Goal: Entertainment & Leisure: Consume media (video, audio)

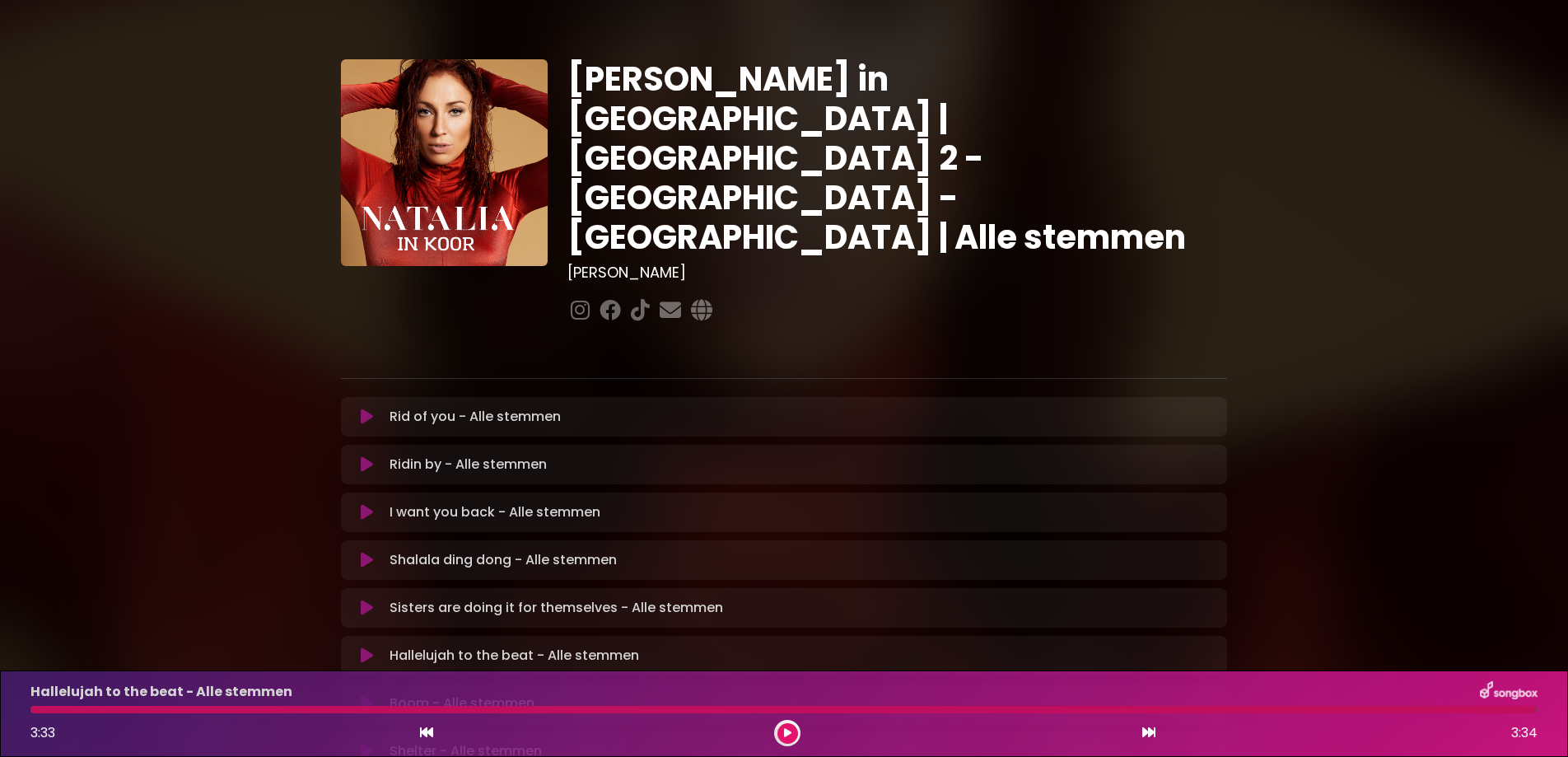
scroll to position [336, 0]
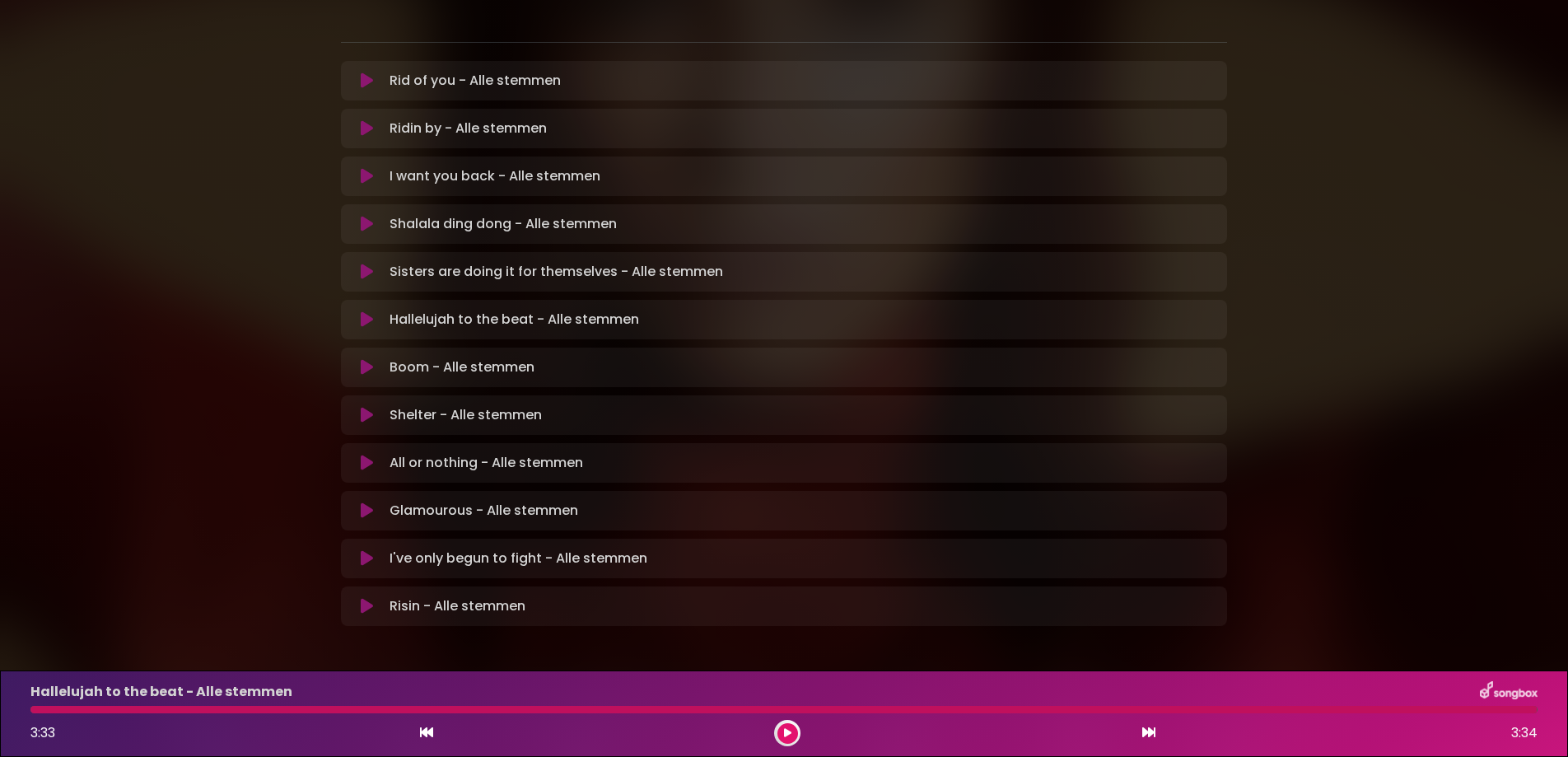
click at [361, 359] on icon at bounding box center [366, 366] width 12 height 16
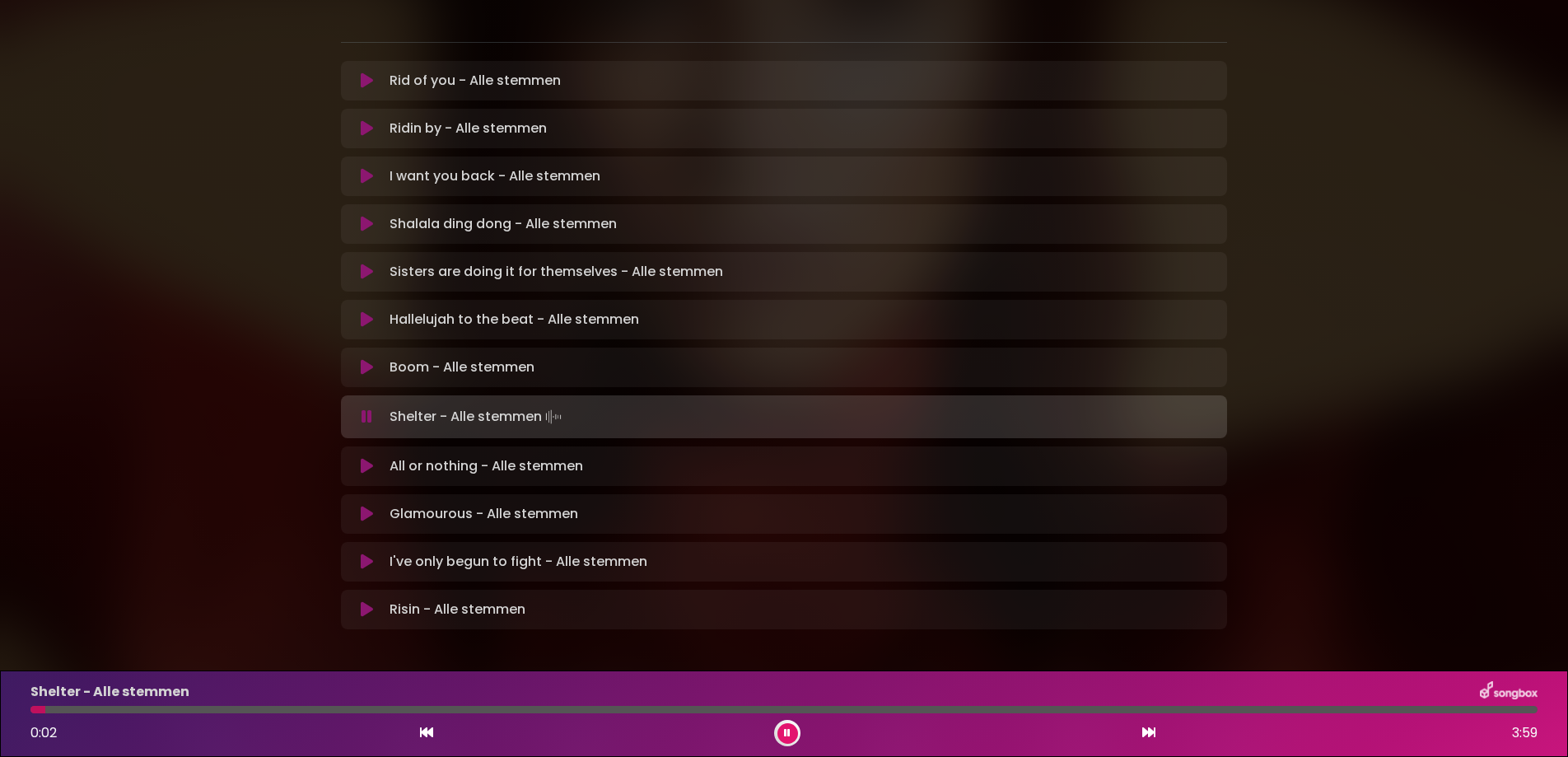
click at [362, 359] on icon at bounding box center [366, 366] width 12 height 16
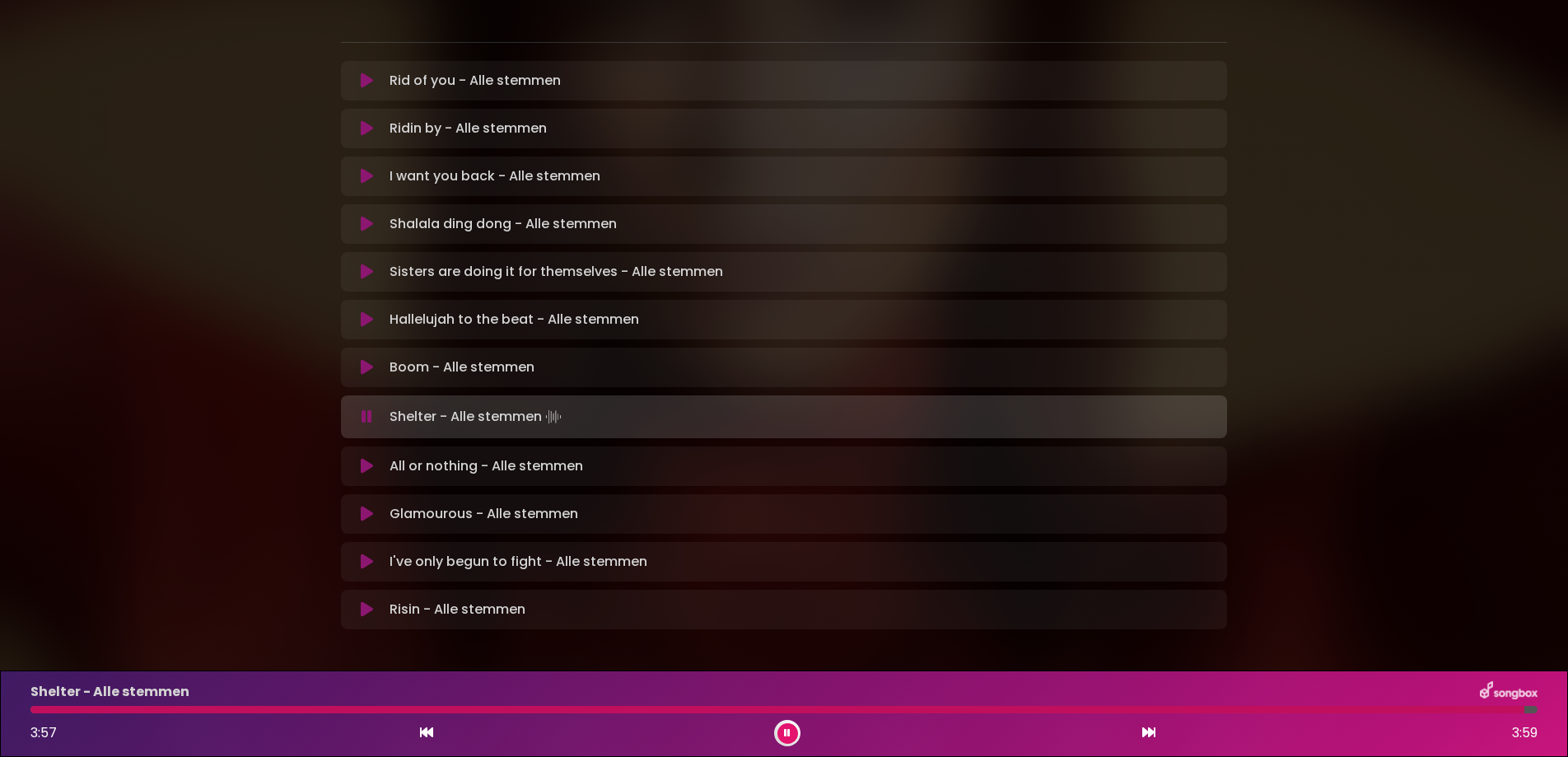
click at [1524, 709] on div at bounding box center [784, 710] width 1507 height 8
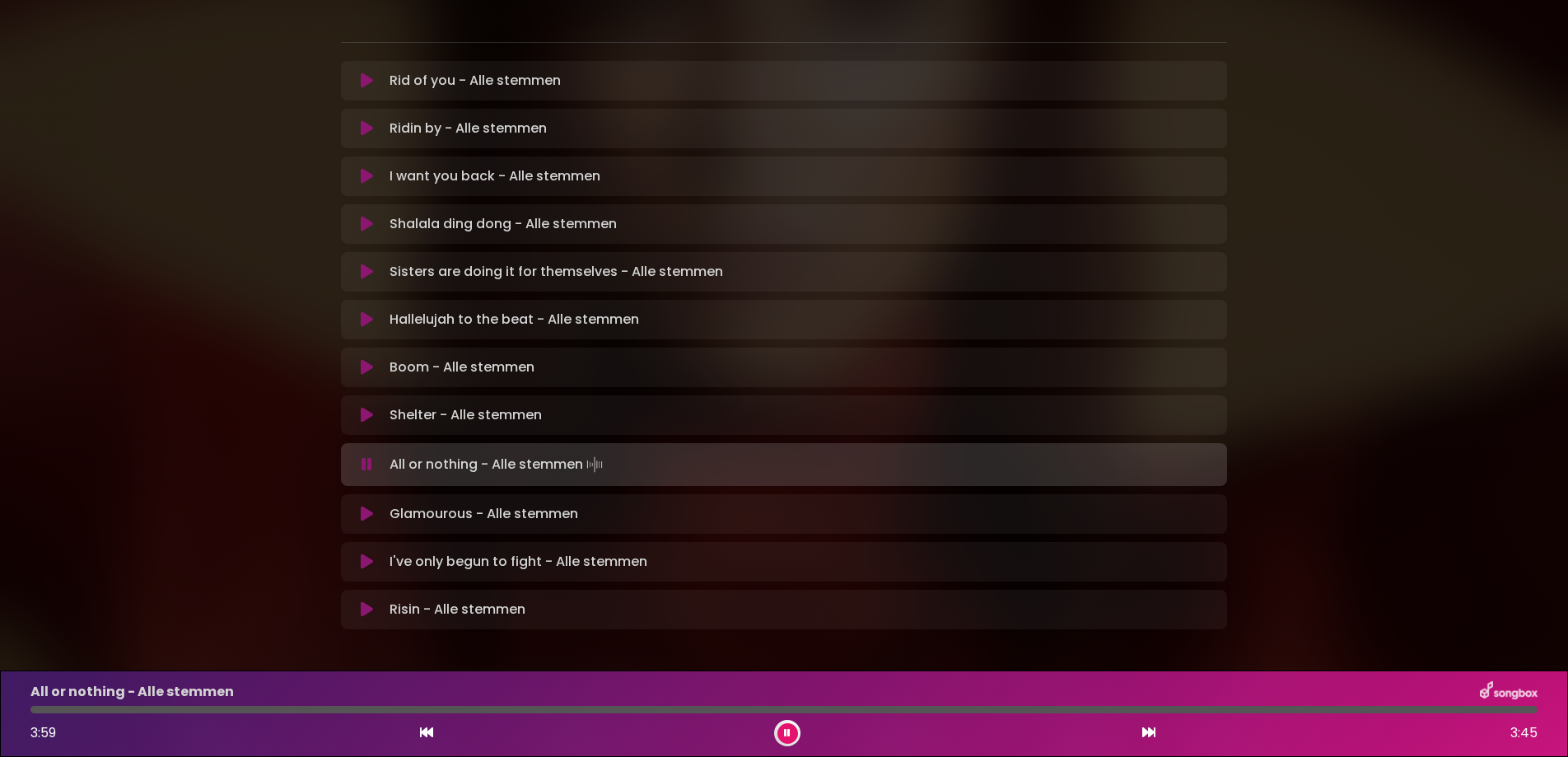
click at [789, 728] on icon at bounding box center [787, 732] width 7 height 9
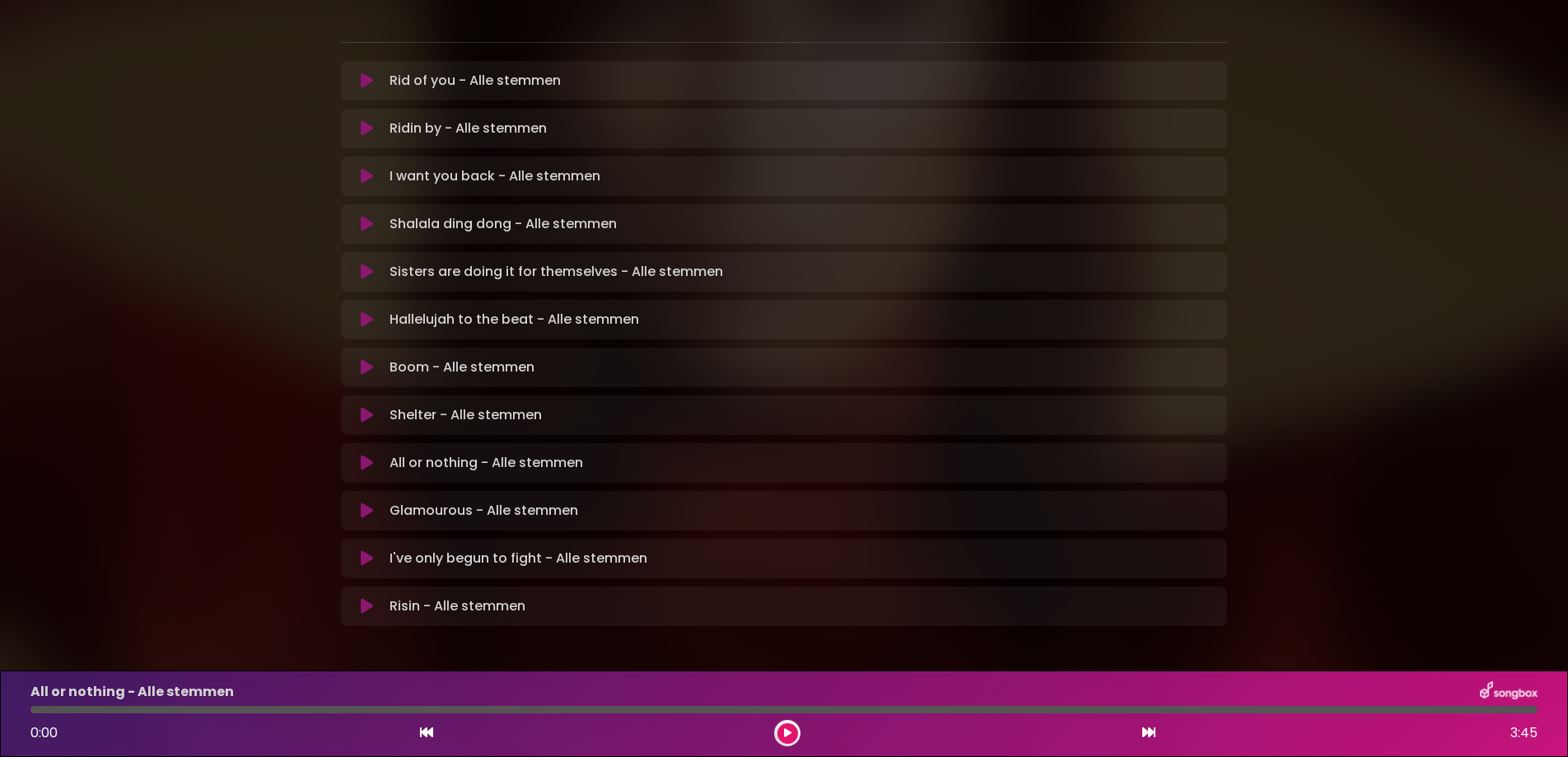
click at [789, 732] on icon at bounding box center [788, 732] width 8 height 9
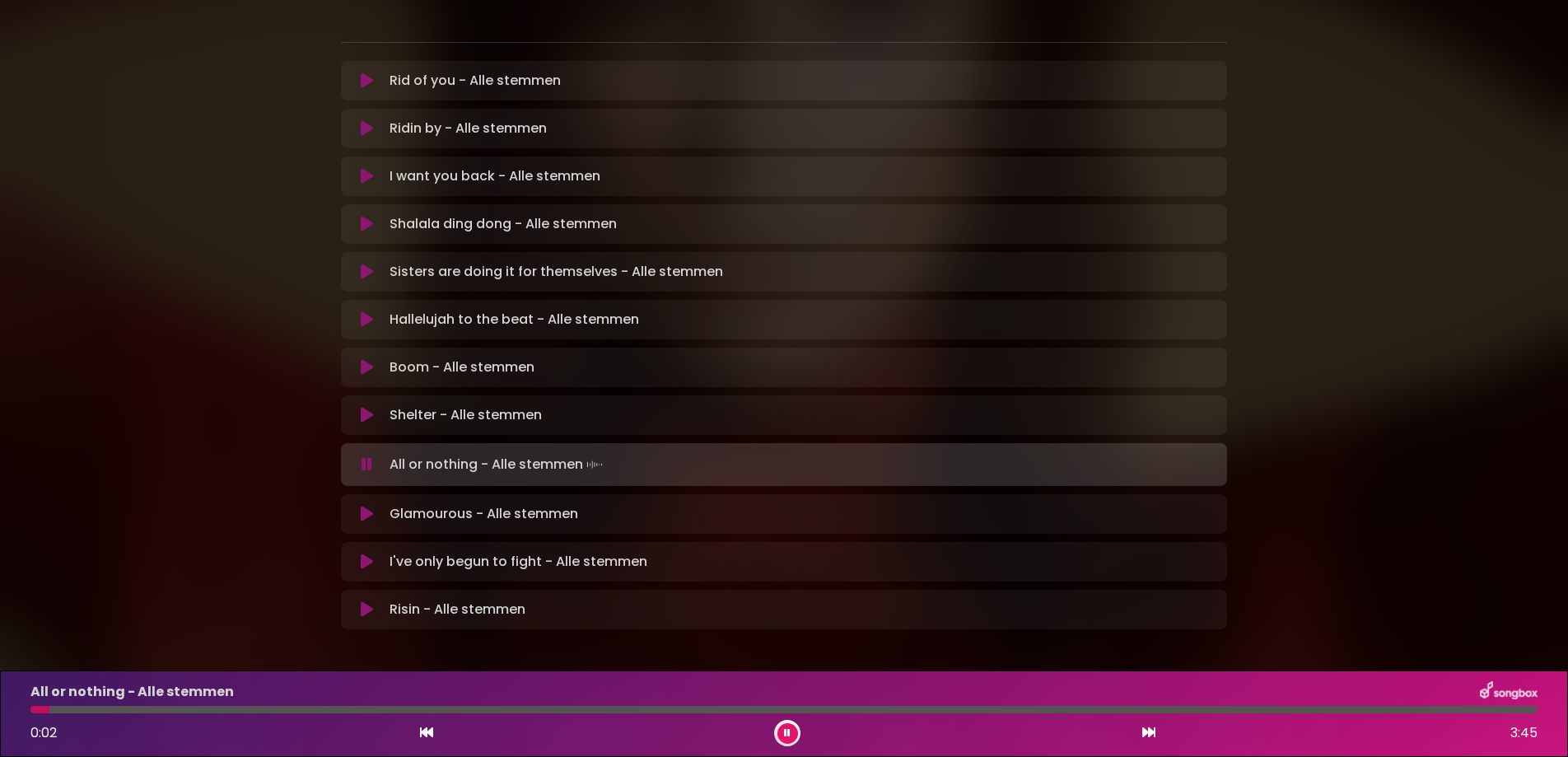
click at [399, 405] on p "Shelter - Alle stemmen Loading Track..." at bounding box center [465, 414] width 152 height 20
click at [353, 407] on button at bounding box center [367, 414] width 32 height 16
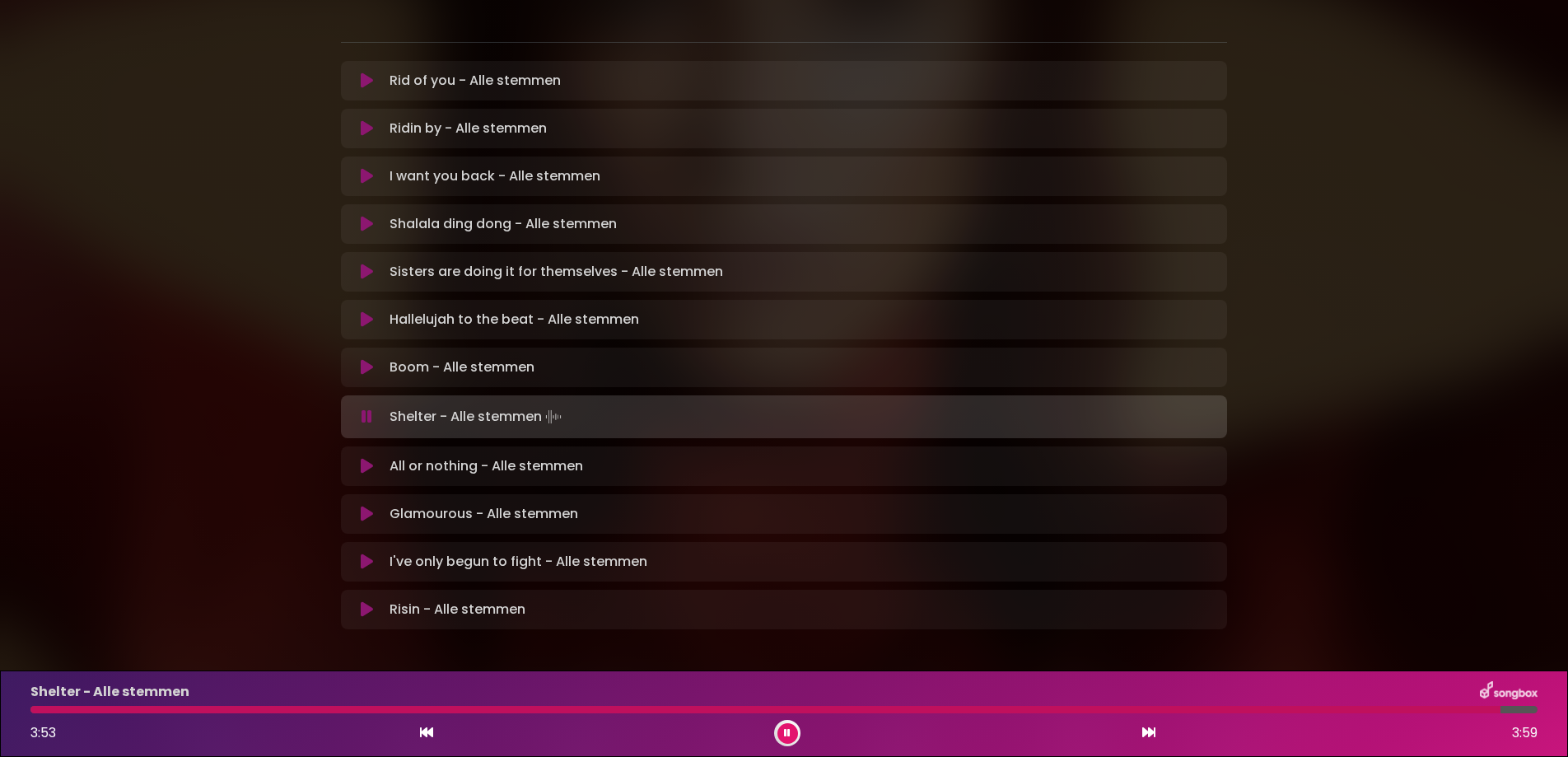
click at [363, 409] on icon at bounding box center [366, 416] width 10 height 16
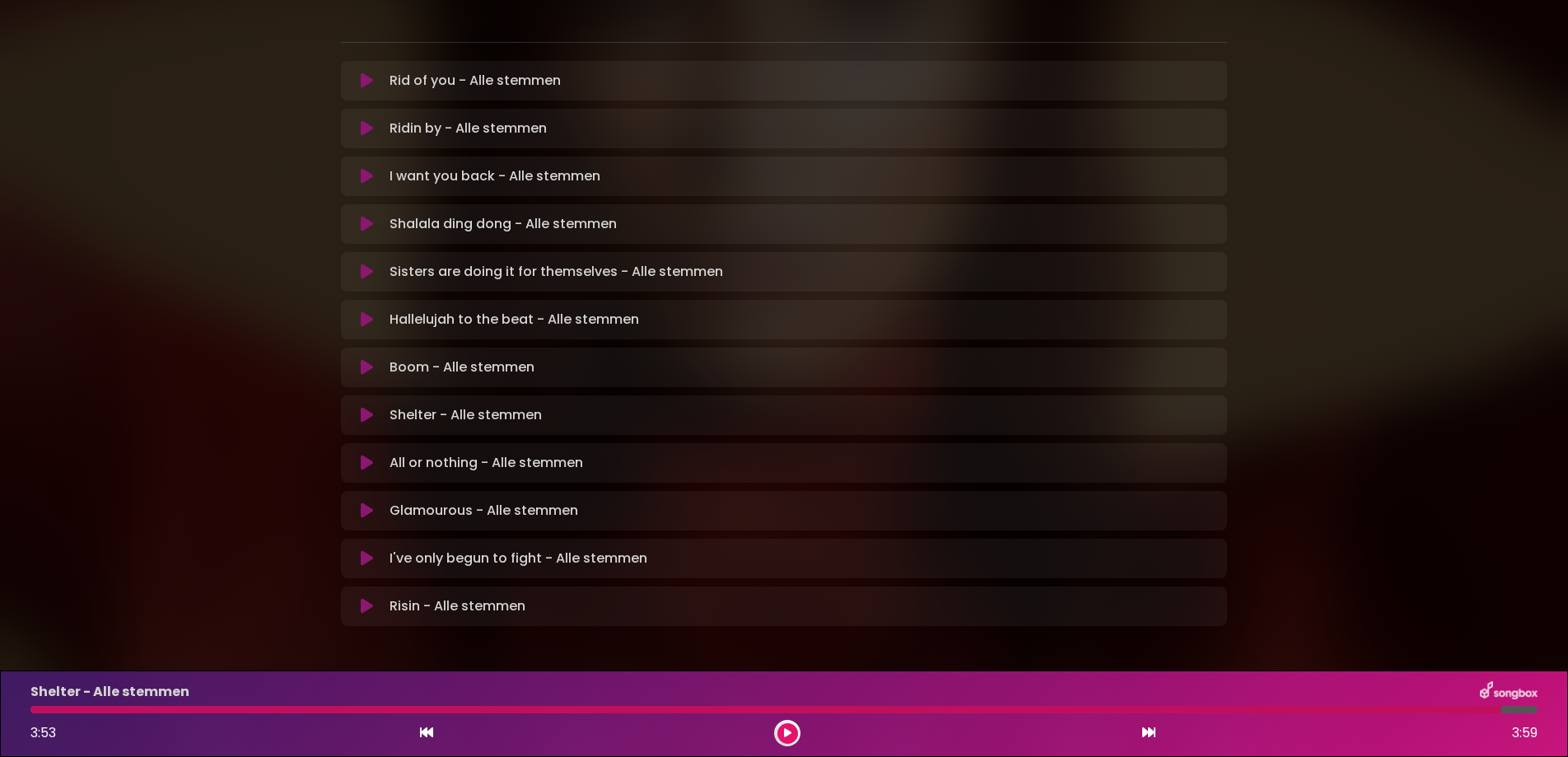
click at [361, 359] on icon at bounding box center [366, 366] width 12 height 16
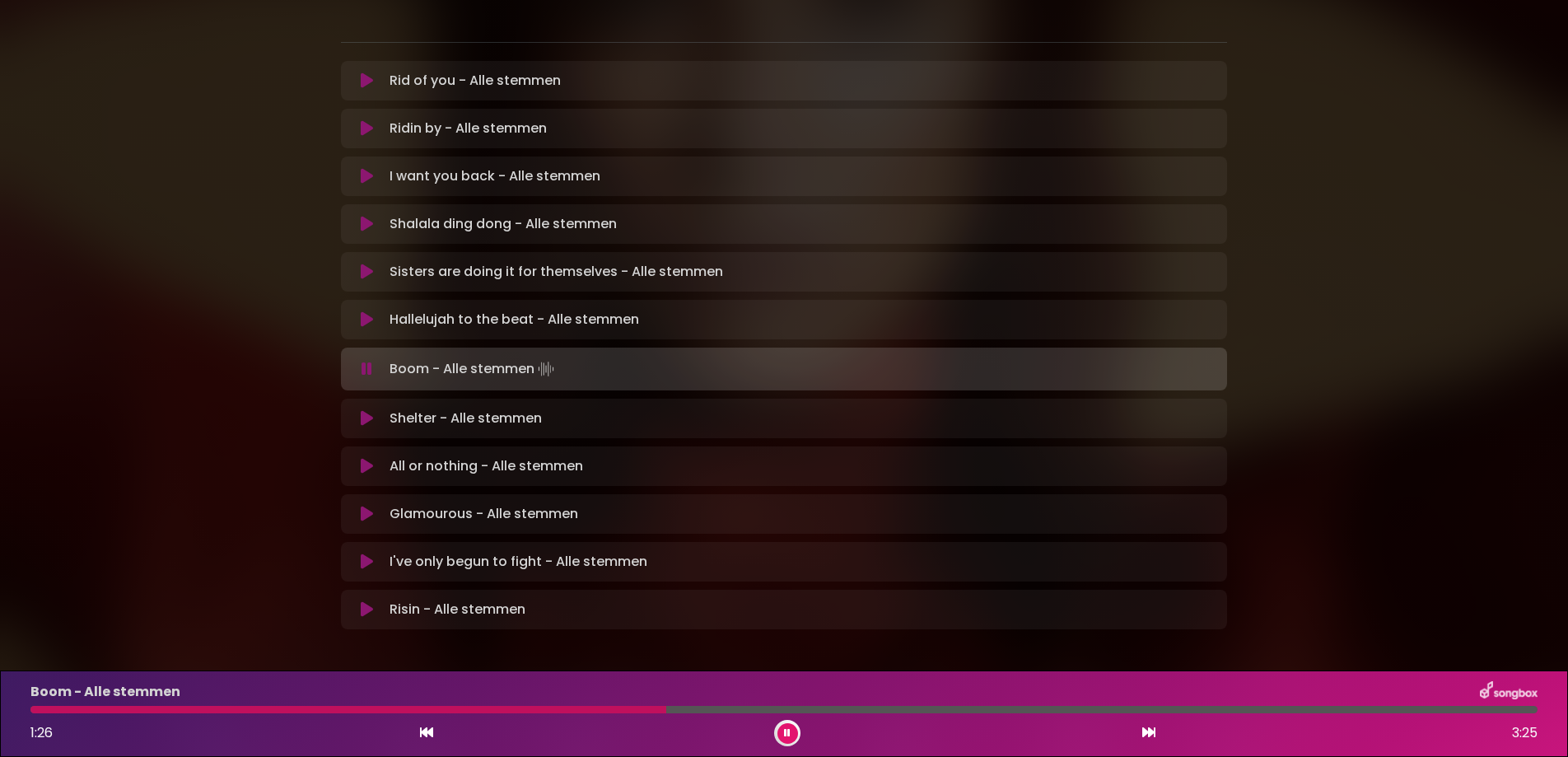
click at [567, 713] on div at bounding box center [348, 710] width 636 height 8
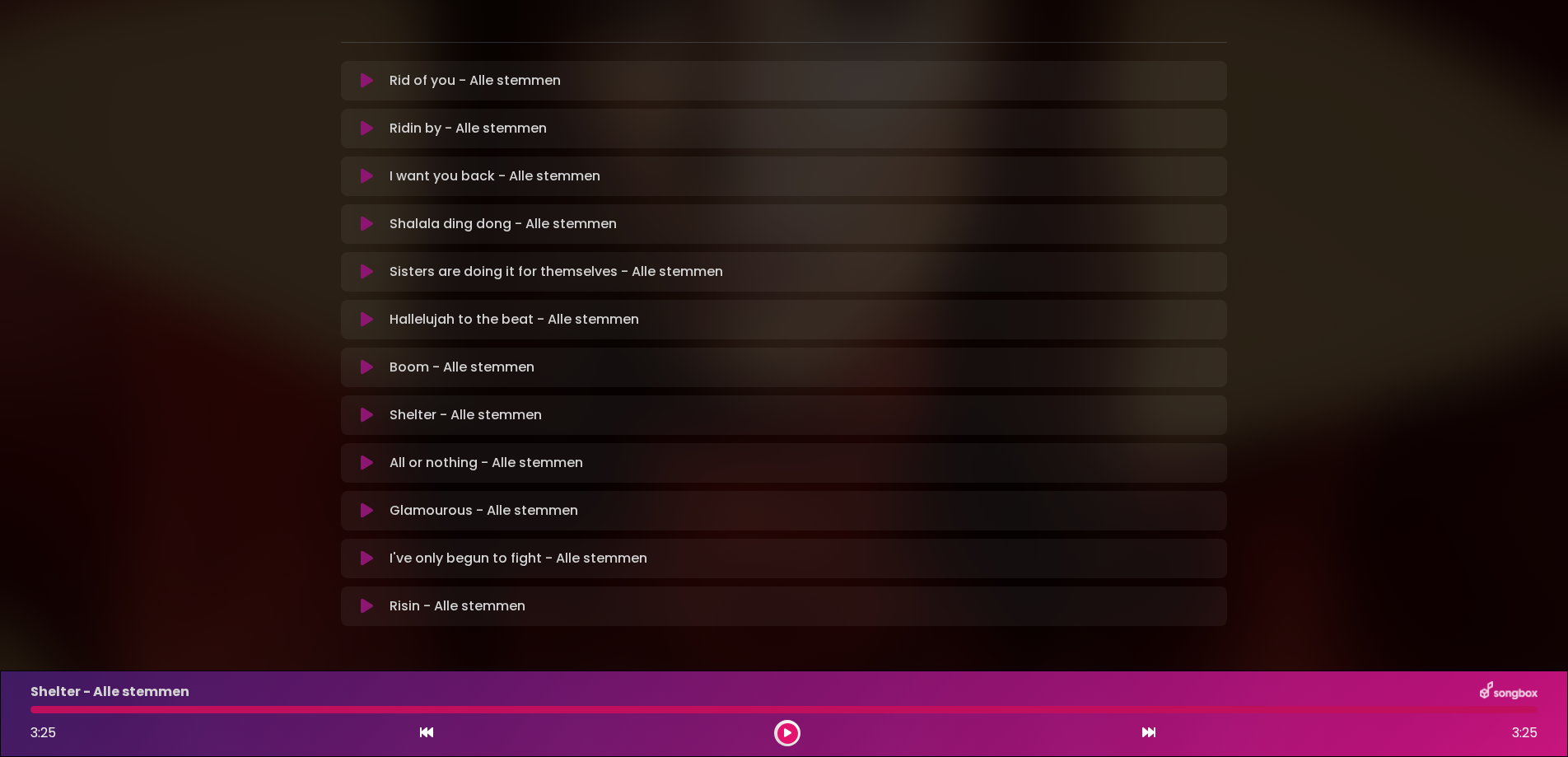
click at [361, 359] on icon at bounding box center [366, 366] width 12 height 16
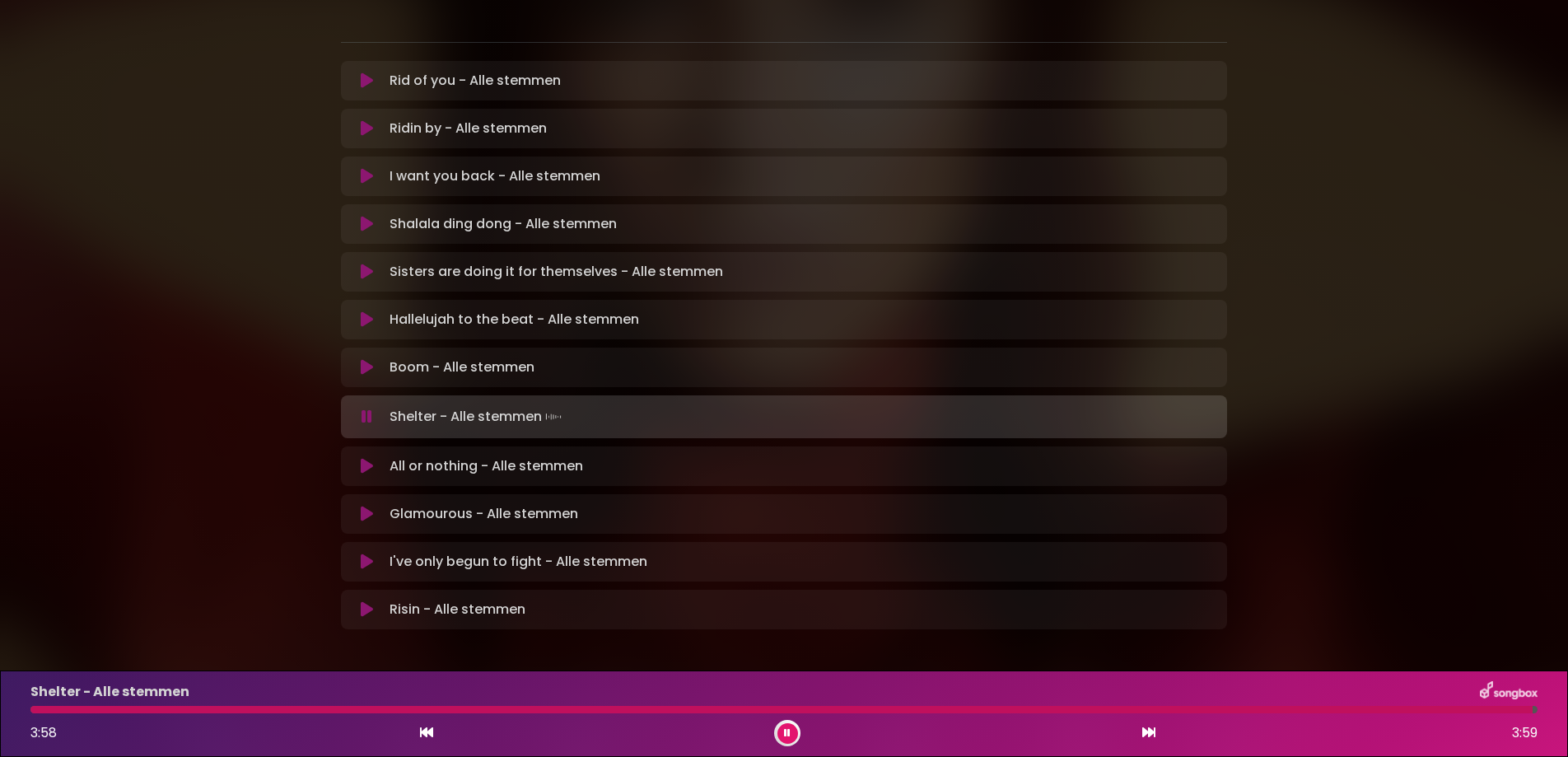
click at [361, 601] on icon at bounding box center [366, 608] width 12 height 16
